Goal: Contribute content

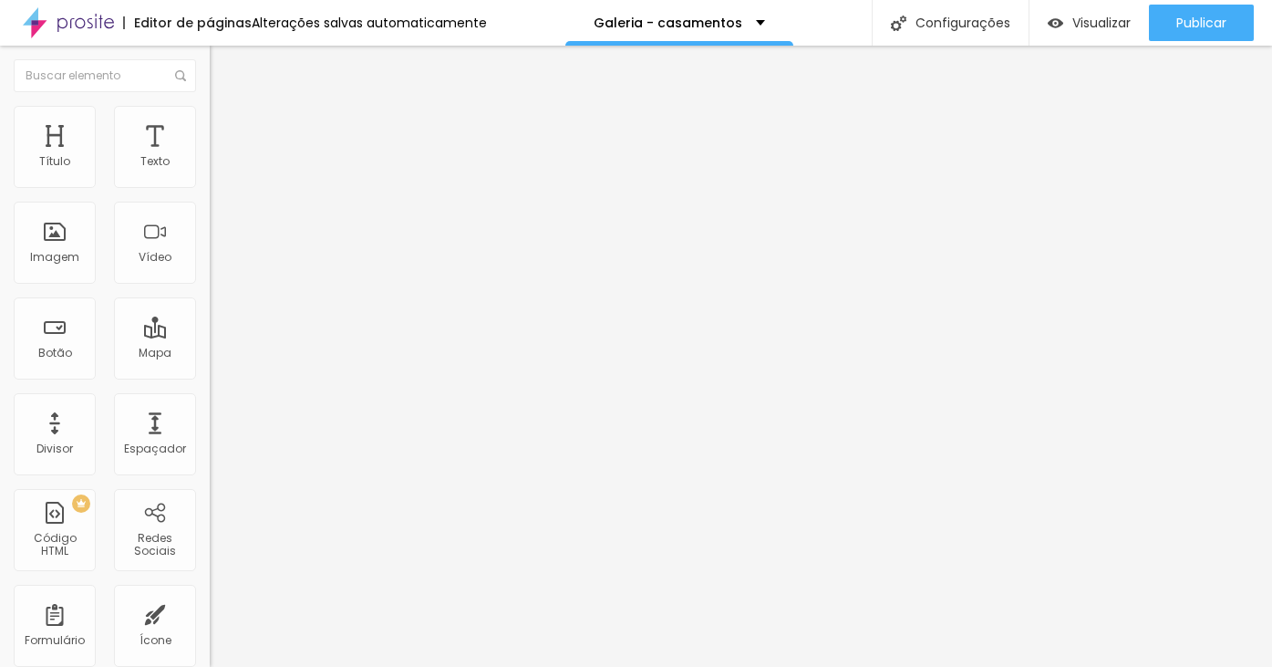
click at [226, 140] on span "Estilo" at bounding box center [240, 133] width 28 height 16
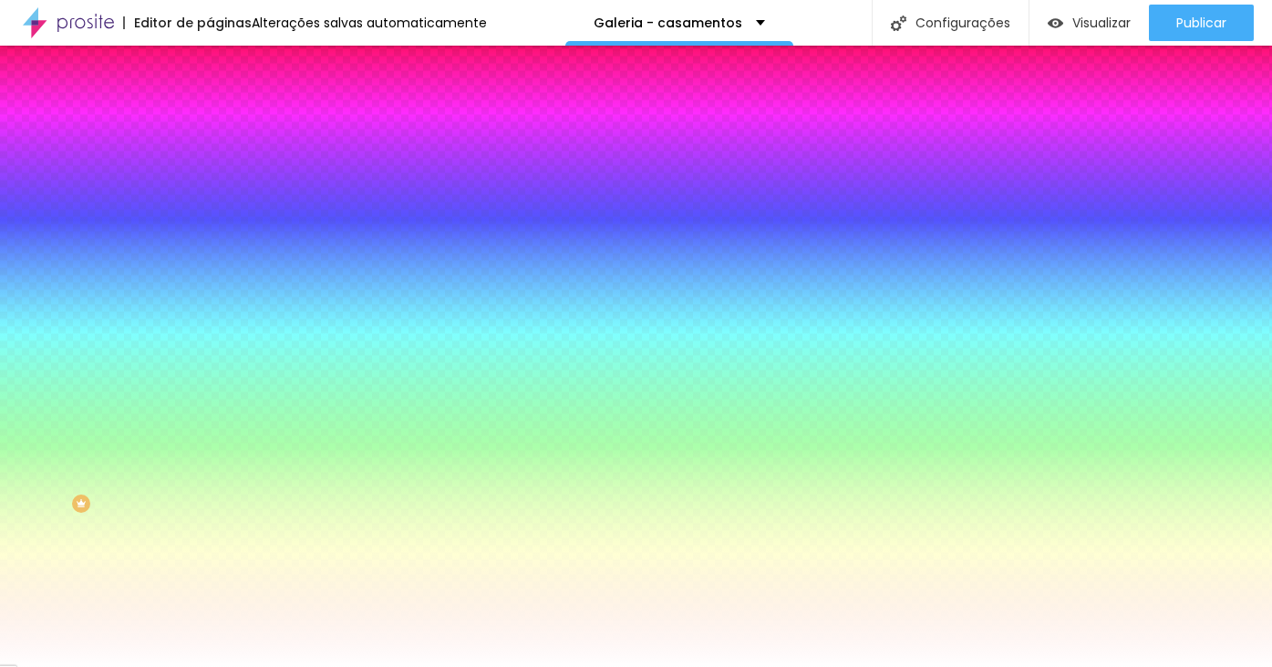
click at [210, 120] on li "Conteúdo" at bounding box center [315, 111] width 210 height 18
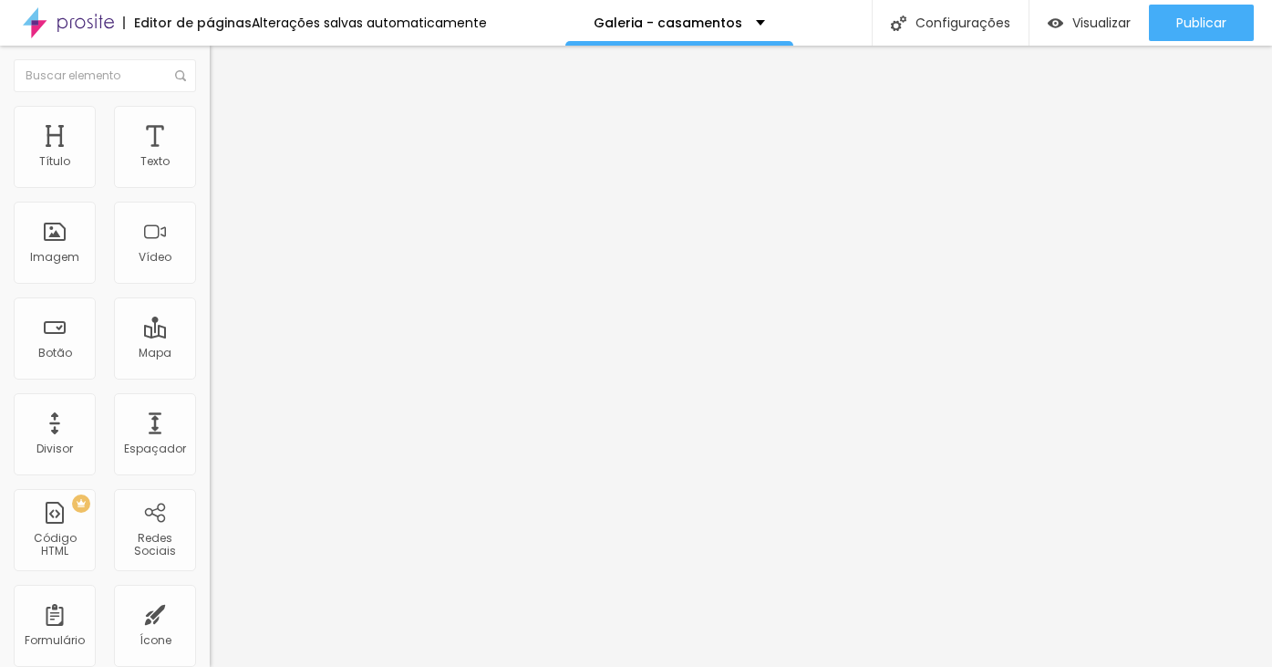
click at [210, 193] on span "Editar perguntas" at bounding box center [262, 186] width 104 height 16
drag, startPoint x: 514, startPoint y: 462, endPoint x: 770, endPoint y: 469, distance: 256.4
drag, startPoint x: 789, startPoint y: 459, endPoint x: 984, endPoint y: 460, distance: 195.2
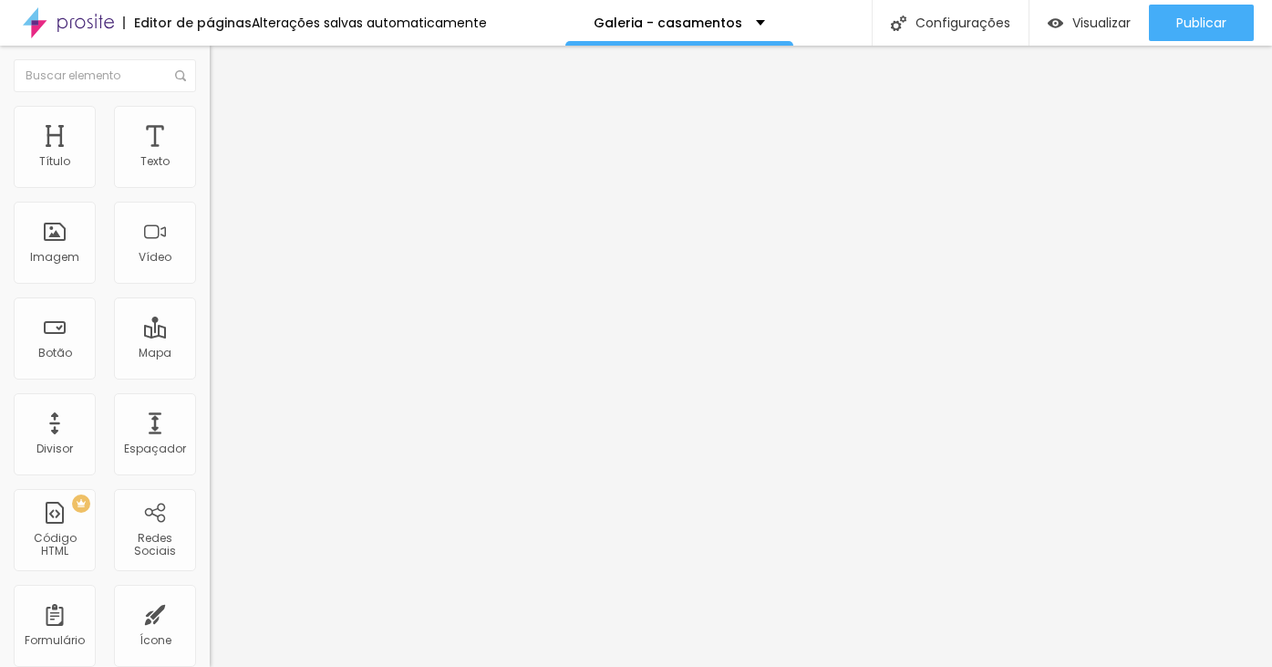
drag, startPoint x: 714, startPoint y: 275, endPoint x: 410, endPoint y: 276, distance: 304.7
drag, startPoint x: 422, startPoint y: 444, endPoint x: 507, endPoint y: 444, distance: 84.8
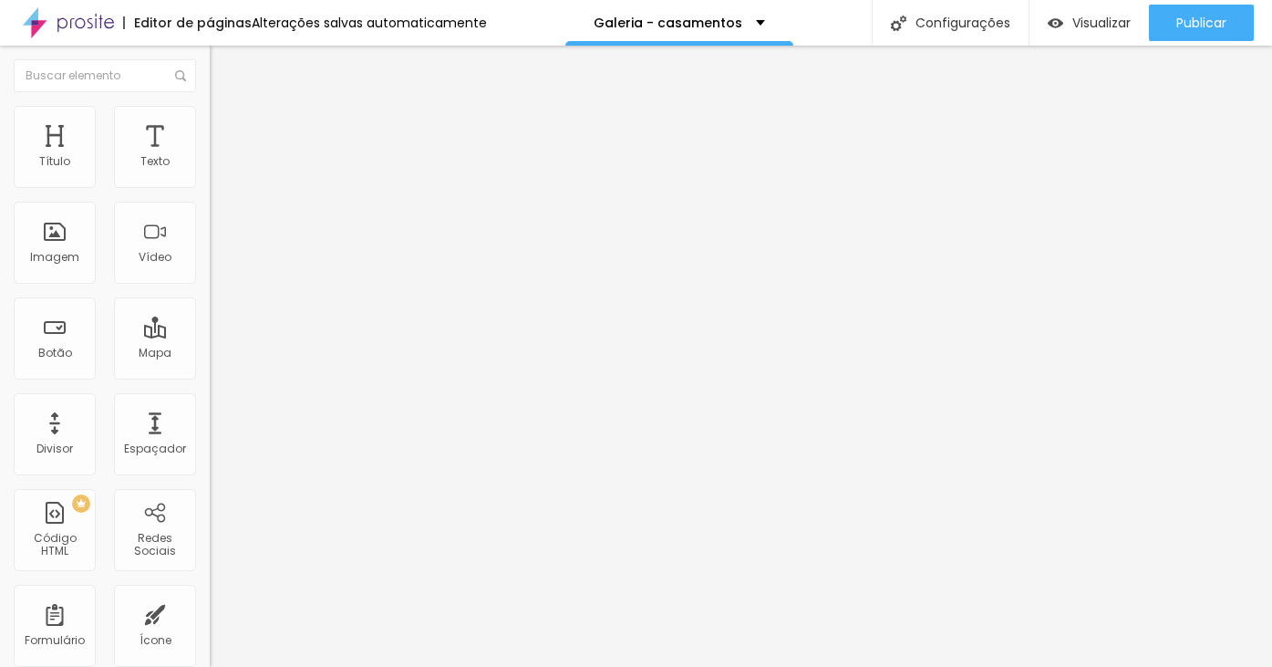
drag, startPoint x: 507, startPoint y: 444, endPoint x: 666, endPoint y: 442, distance: 158.7
drag, startPoint x: 421, startPoint y: 445, endPoint x: 757, endPoint y: 448, distance: 336.6
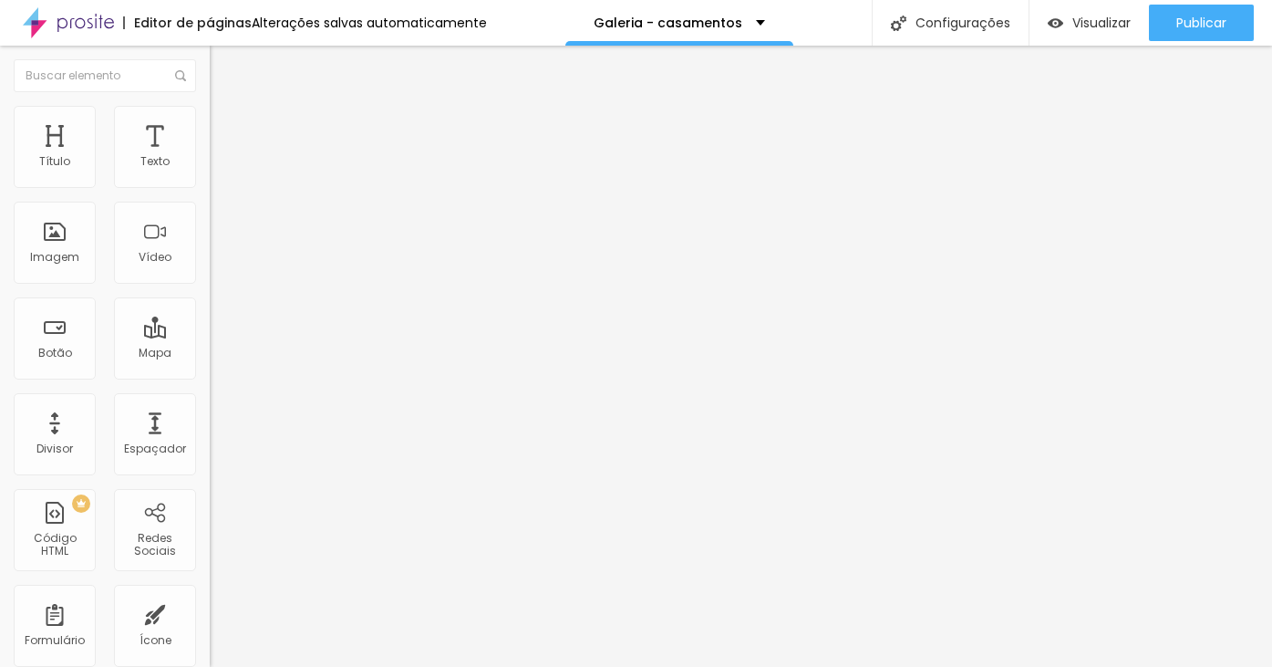
drag, startPoint x: 1093, startPoint y: 441, endPoint x: 908, endPoint y: 449, distance: 185.3
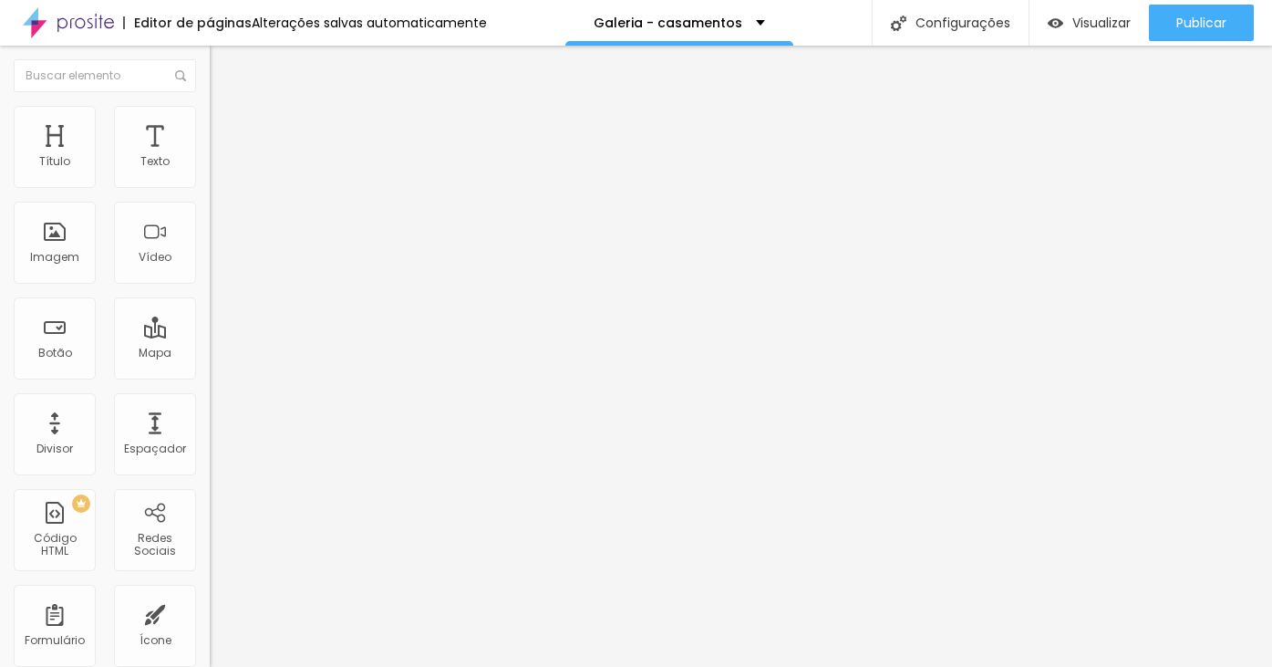
click at [210, 376] on input "https://[DOMAIN_NAME]/send?phone=[PHONE_NUMBER]&text=Ol%C3%A1,+cheguei+at%C3%A9…" at bounding box center [319, 367] width 219 height 18
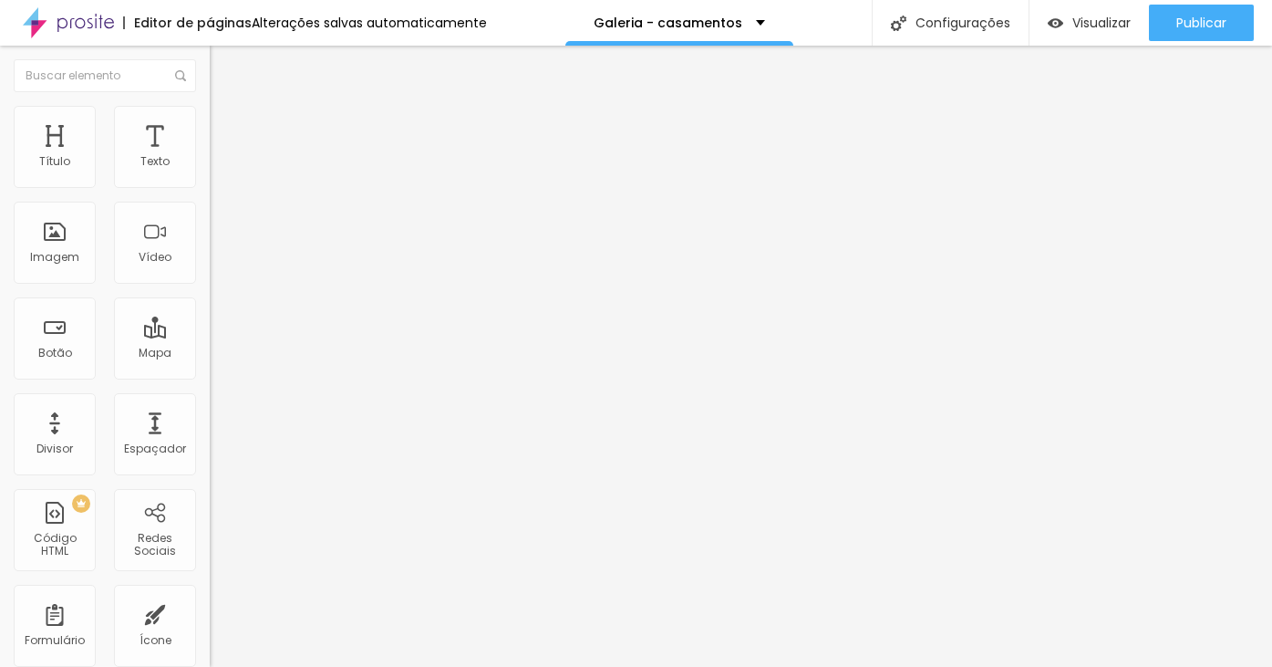
drag, startPoint x: 127, startPoint y: 204, endPoint x: 97, endPoint y: 203, distance: 30.1
click at [210, 186] on input "[PHONE_NUMBER]" at bounding box center [319, 177] width 219 height 18
drag, startPoint x: 171, startPoint y: 209, endPoint x: 42, endPoint y: 209, distance: 129.5
click at [210, 209] on div "[PHONE_NUMBER] + 55" at bounding box center [315, 368] width 210 height 400
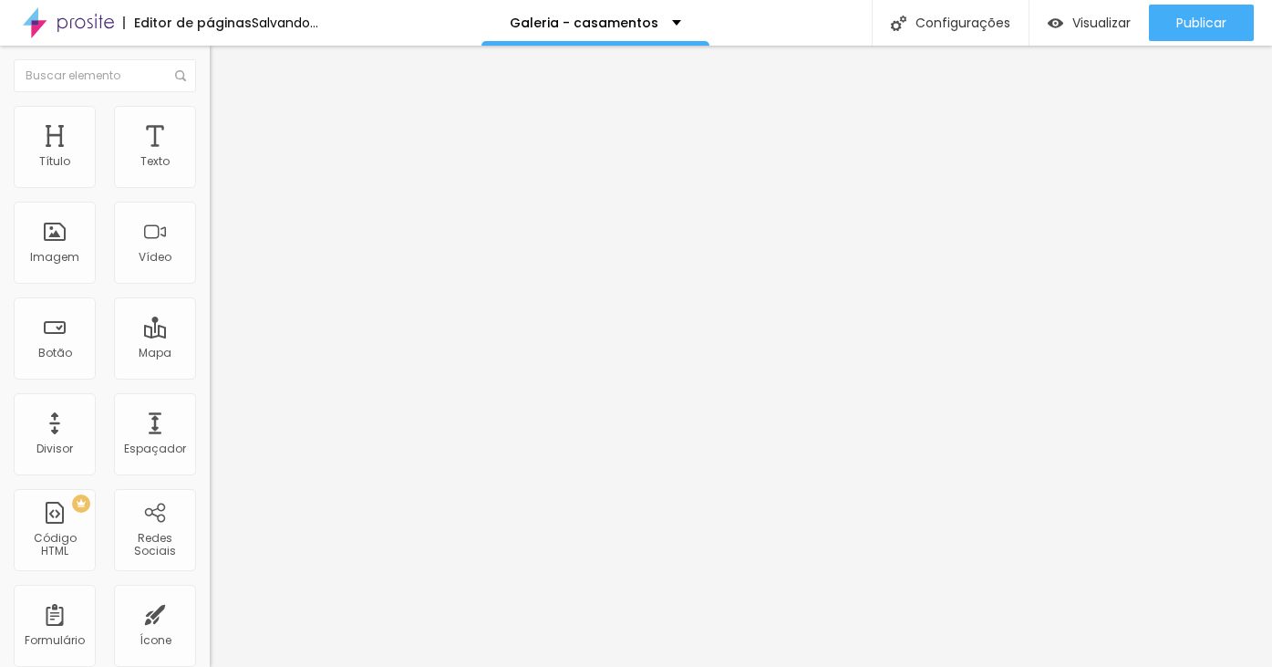
type input "[PHONE_NUMBER]"
click at [210, 630] on textarea "Olá, cheguei até você pela página {page_title} , e gostaria de mais informações" at bounding box center [313, 645] width 206 height 31
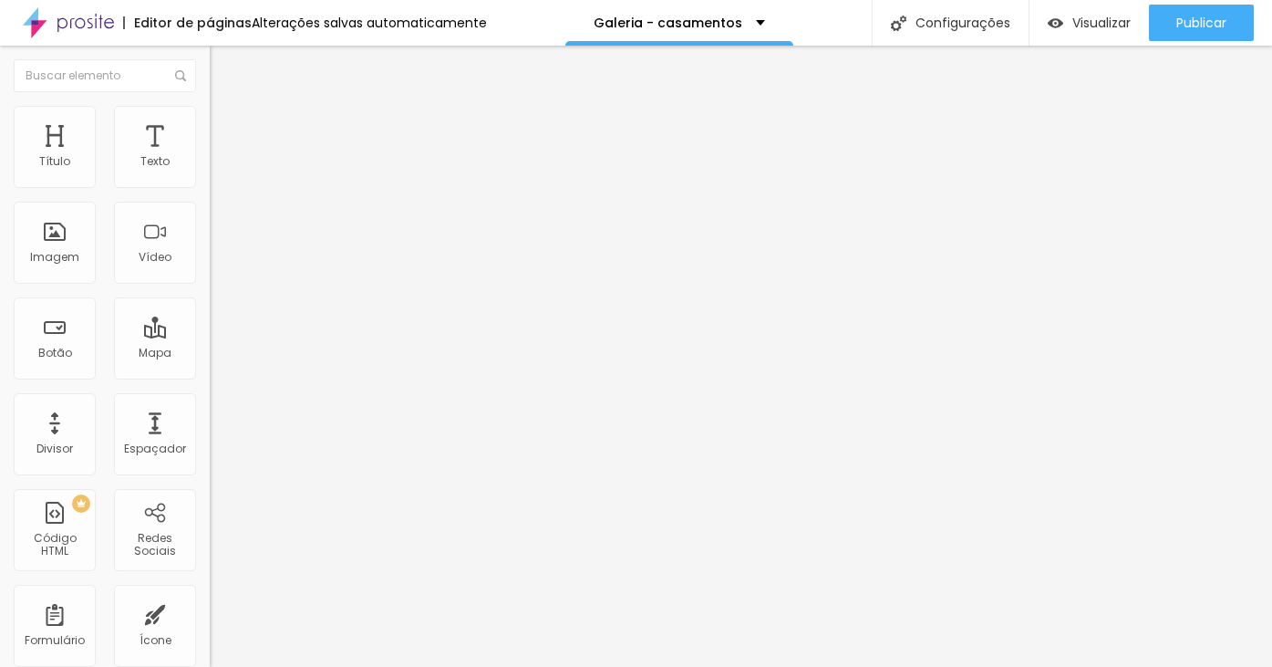
click at [210, 630] on textarea "Olá, cheguei até você pela página {page_title} , e gostaria de mais informações" at bounding box center [313, 645] width 206 height 31
drag, startPoint x: 63, startPoint y: 335, endPoint x: 173, endPoint y: 317, distance: 111.9
click at [210, 630] on textarea "Olá, cheguei até você pela página {page_title} , e gostaria de mais informações" at bounding box center [313, 645] width 206 height 31
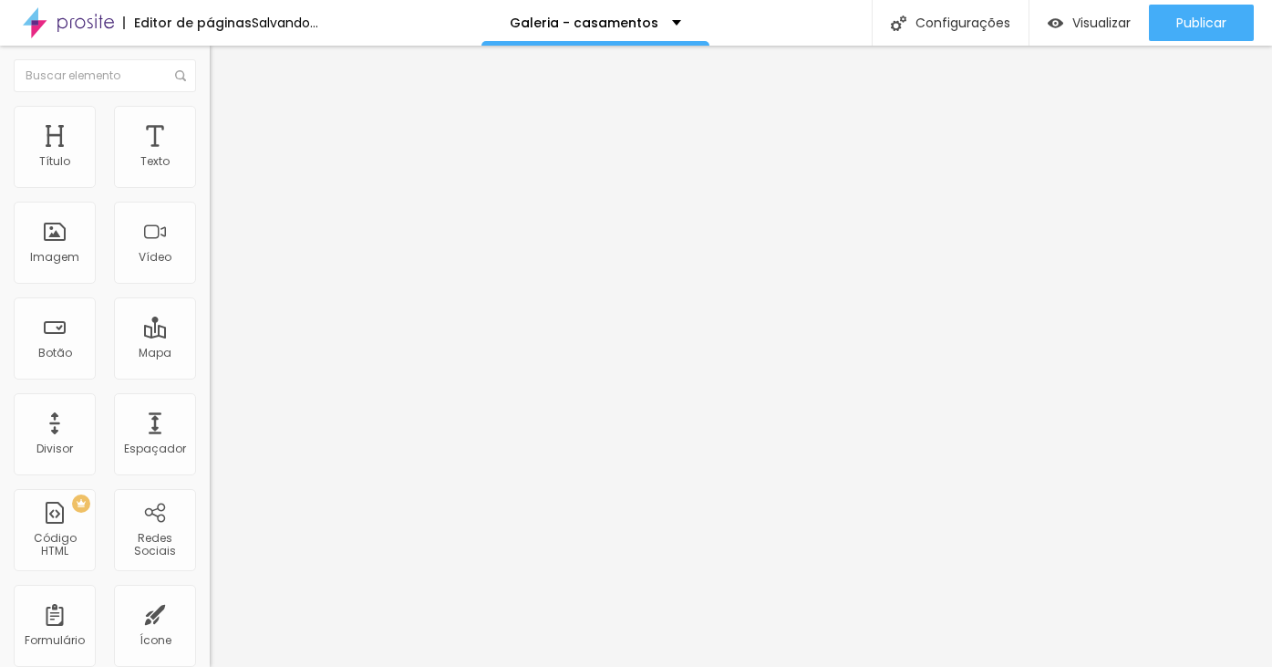
click at [210, 630] on textarea "Olá, cheguei até você pelo site {page_title} , e gostaria de mais informações" at bounding box center [313, 645] width 206 height 31
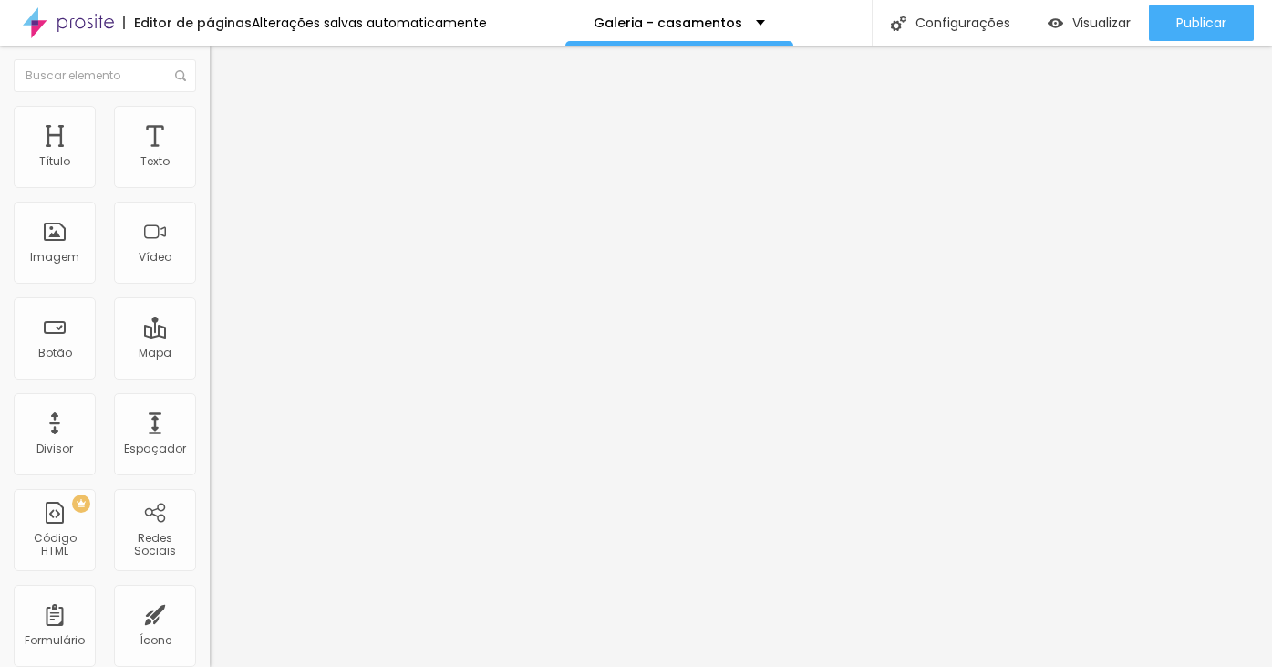
click at [210, 630] on textarea "Olá, cheguei até você pelo site {page_title} , e gostaria de mais informações" at bounding box center [313, 645] width 206 height 31
type textarea "Olá, cheguei até você pelo site {page_title} , e gostaria de mais informações"
drag, startPoint x: 153, startPoint y: 273, endPoint x: -5, endPoint y: 267, distance: 157.9
click at [0, 267] on html "Editor de páginas Alterações salvas automaticamente Galeria - casamentos Config…" at bounding box center [636, 333] width 1272 height 667
type input "M"
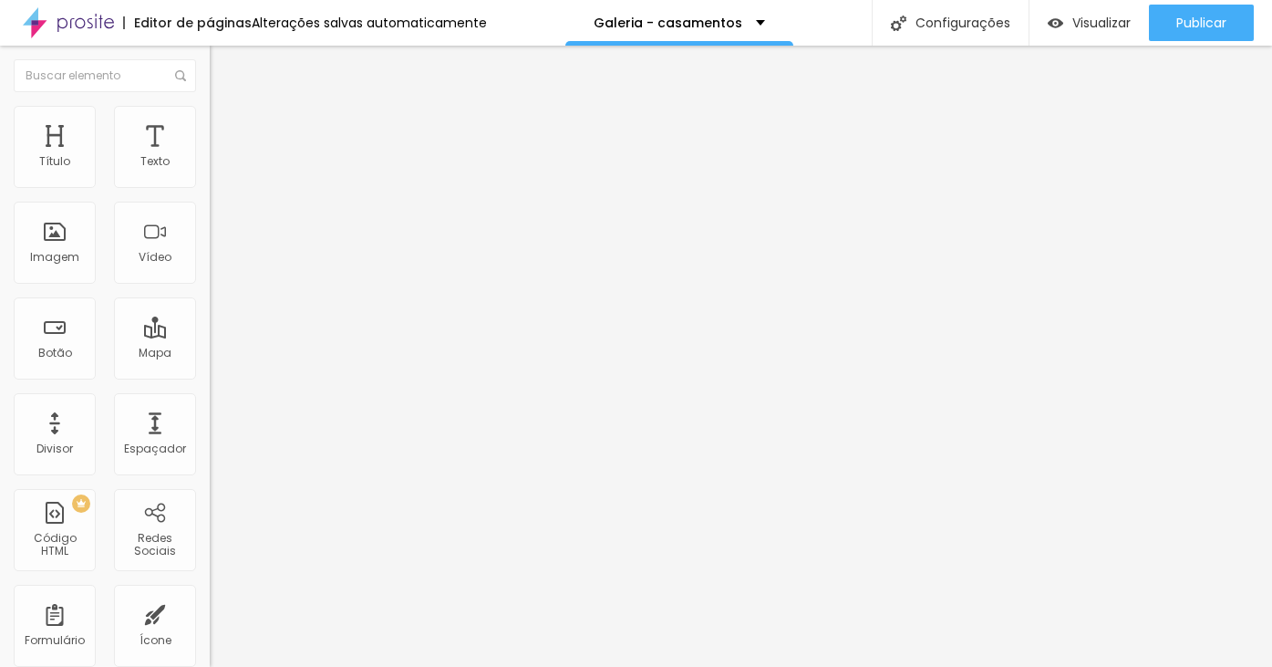
type input "C"
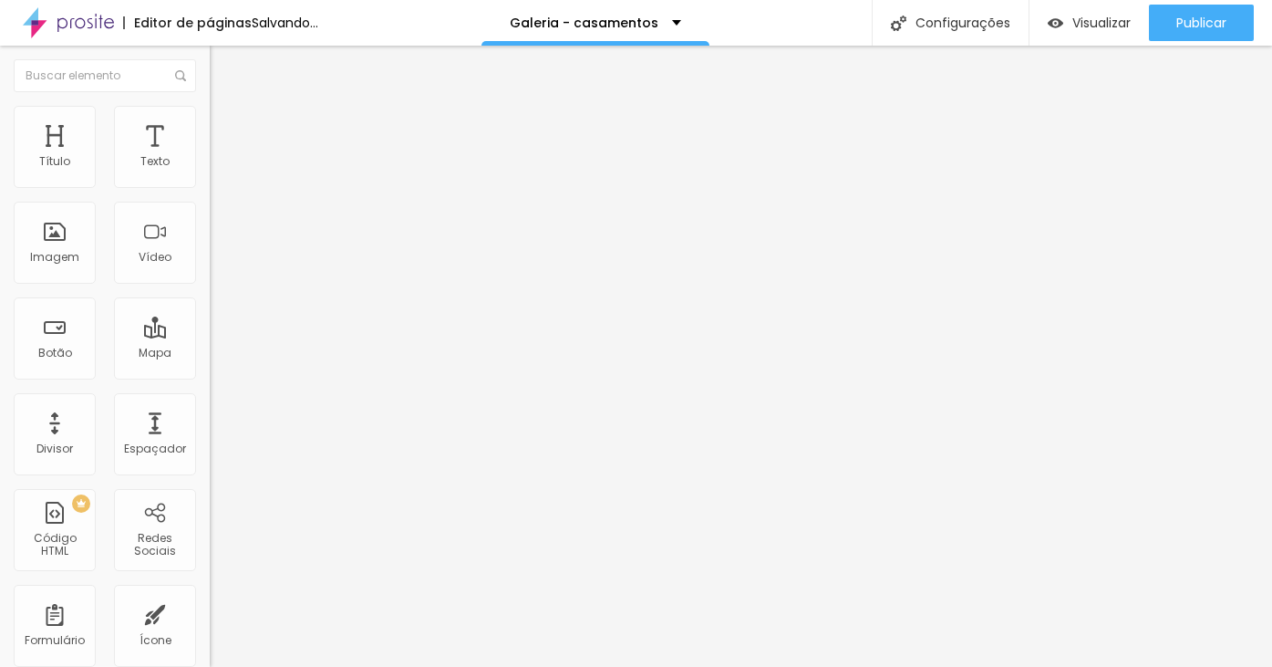
type input "[PERSON_NAME] conversar!"
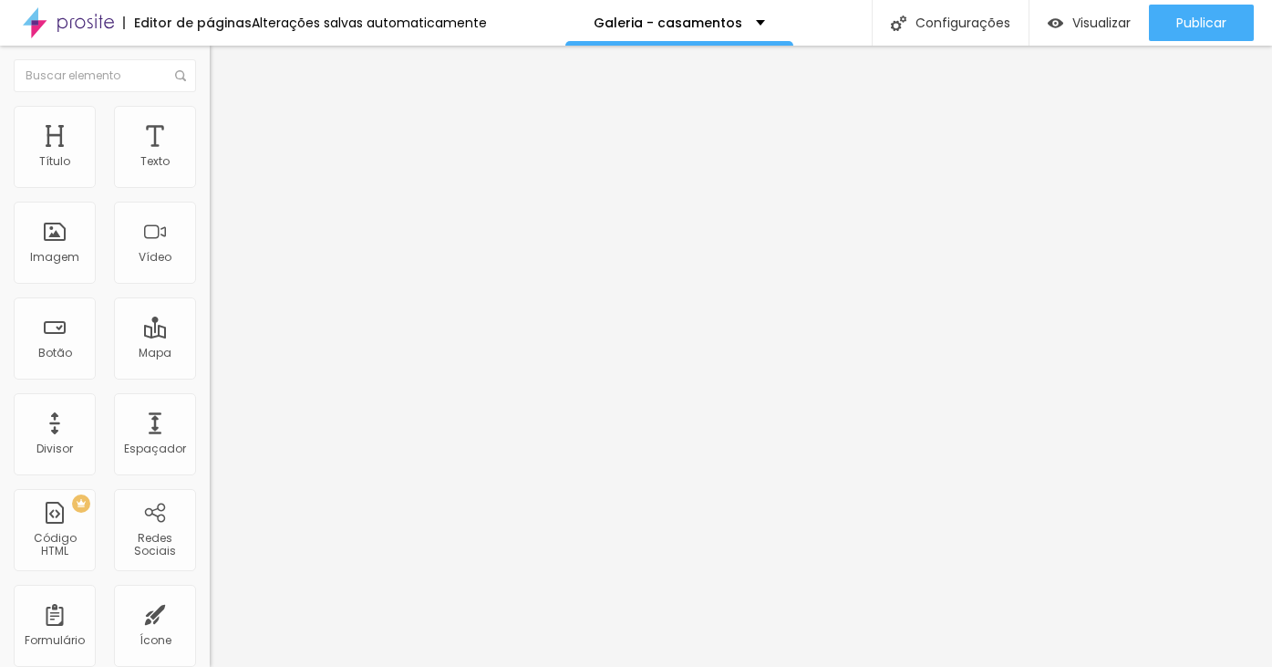
click at [210, 113] on li "Avançado" at bounding box center [315, 115] width 210 height 18
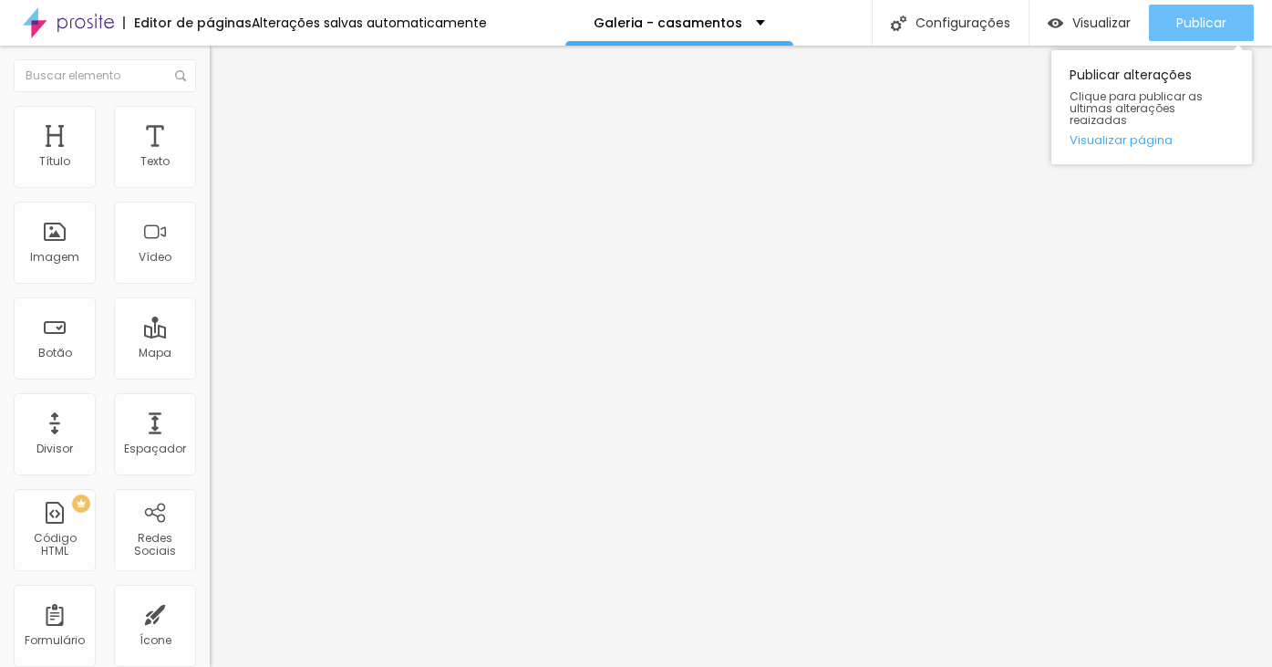
click at [1209, 25] on span "Publicar" at bounding box center [1202, 23] width 50 height 15
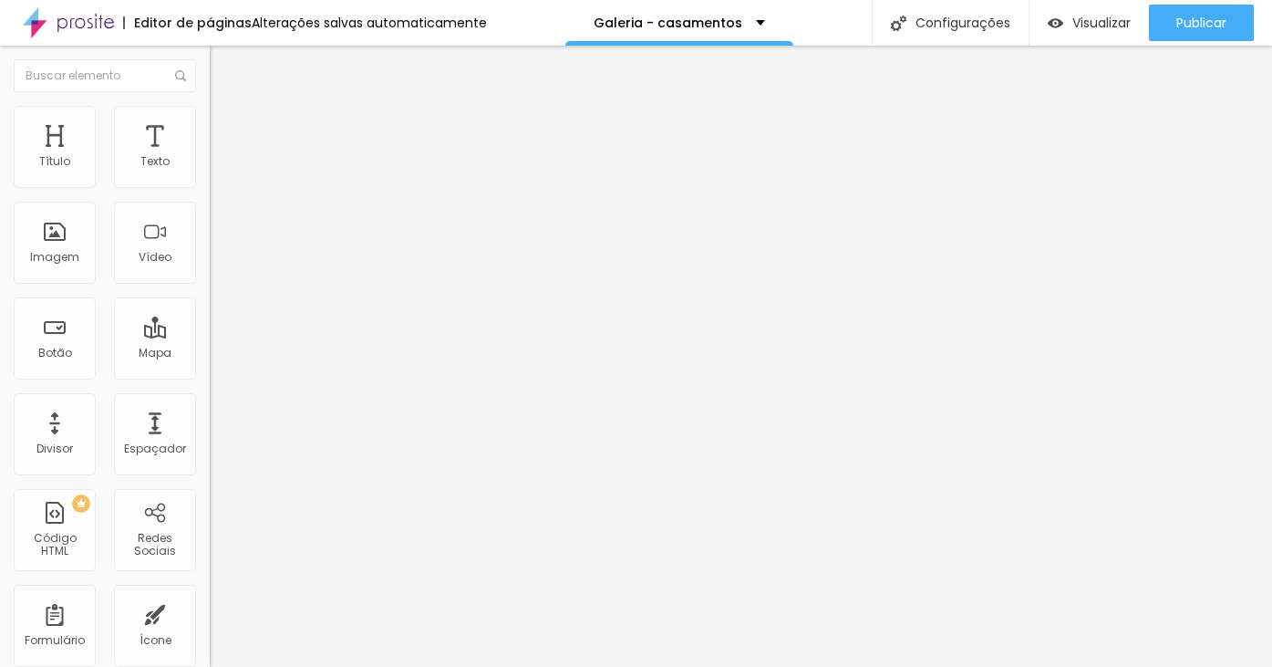
drag, startPoint x: 140, startPoint y: 265, endPoint x: -6, endPoint y: 257, distance: 147.1
click at [0, 257] on html "Editor de páginas Alterações salvas automaticamente Galeria - casamentos Config…" at bounding box center [636, 333] width 1272 height 667
type input "Converse pelo Whats"
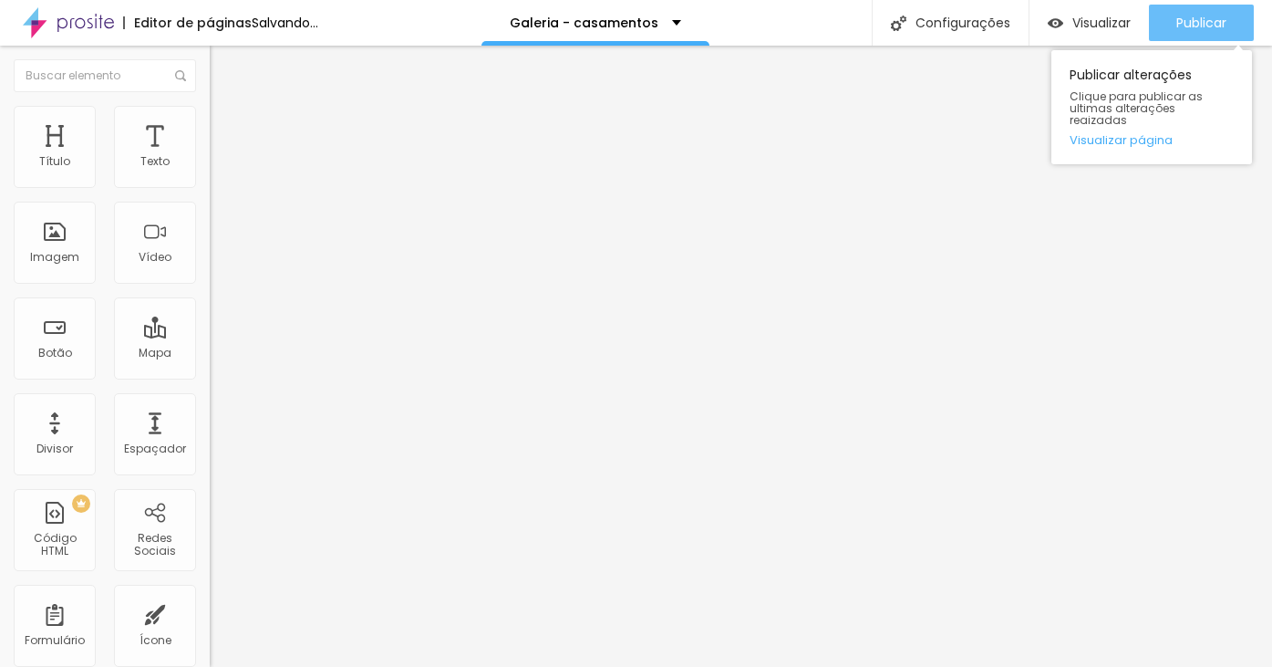
click at [1193, 22] on span "Publicar" at bounding box center [1202, 23] width 50 height 15
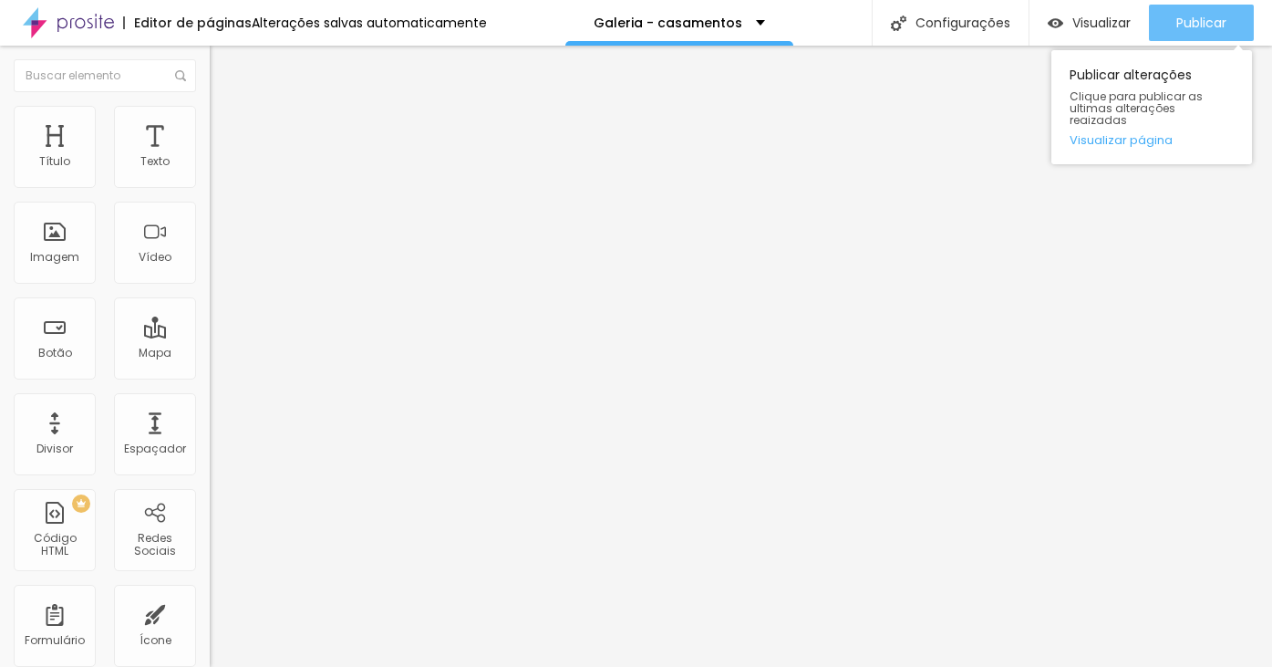
click at [1177, 29] on span "Publicar" at bounding box center [1202, 23] width 50 height 15
